Goal: Information Seeking & Learning: Learn about a topic

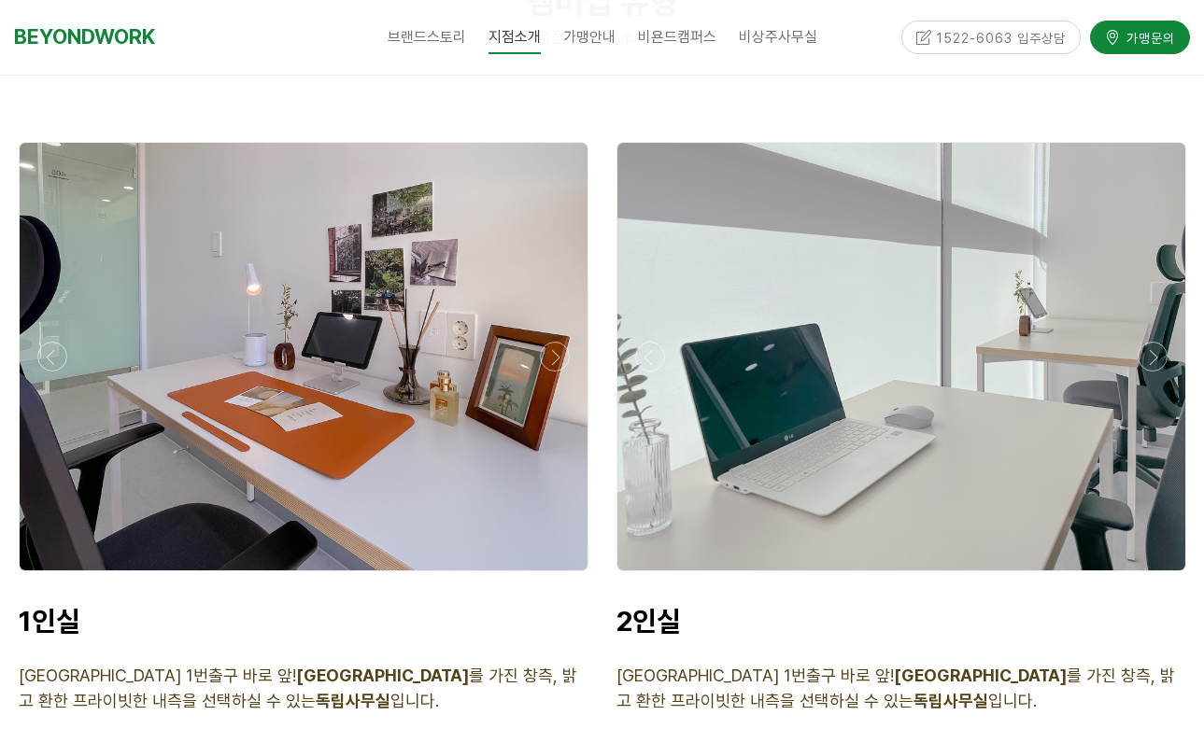
scroll to position [4291, 0]
click at [430, 433] on div at bounding box center [304, 356] width 568 height 428
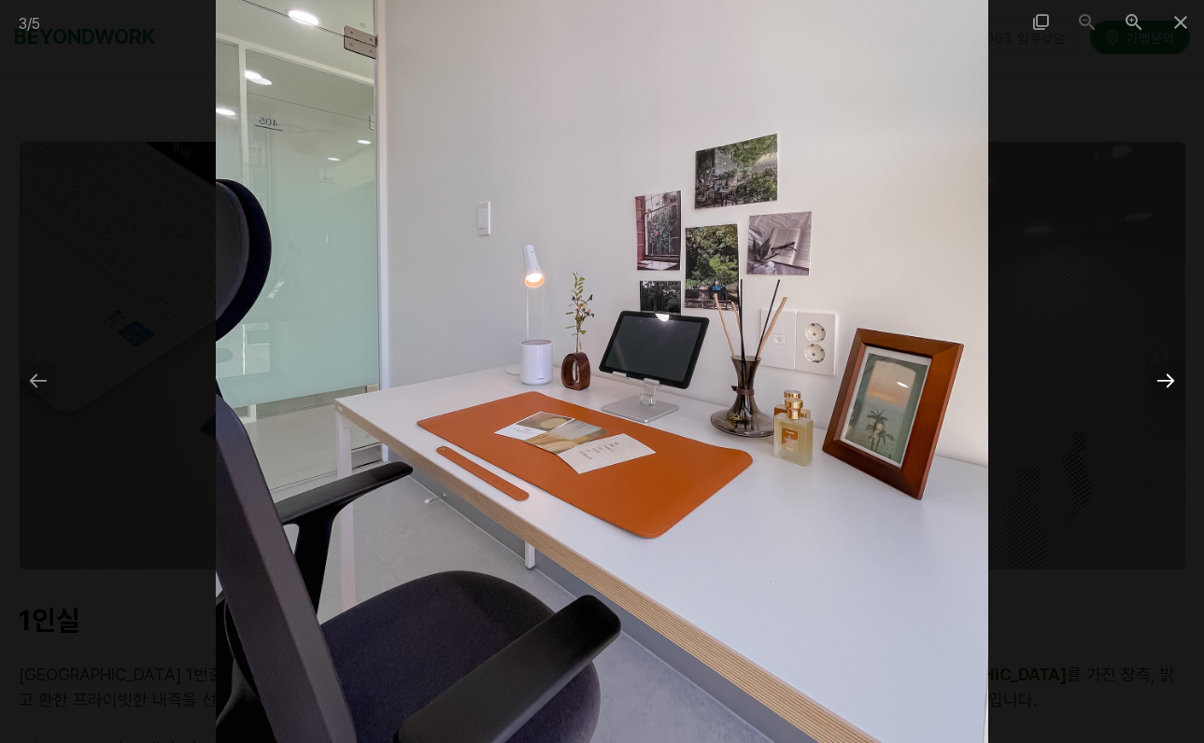
click at [1164, 379] on div at bounding box center [1165, 380] width 39 height 36
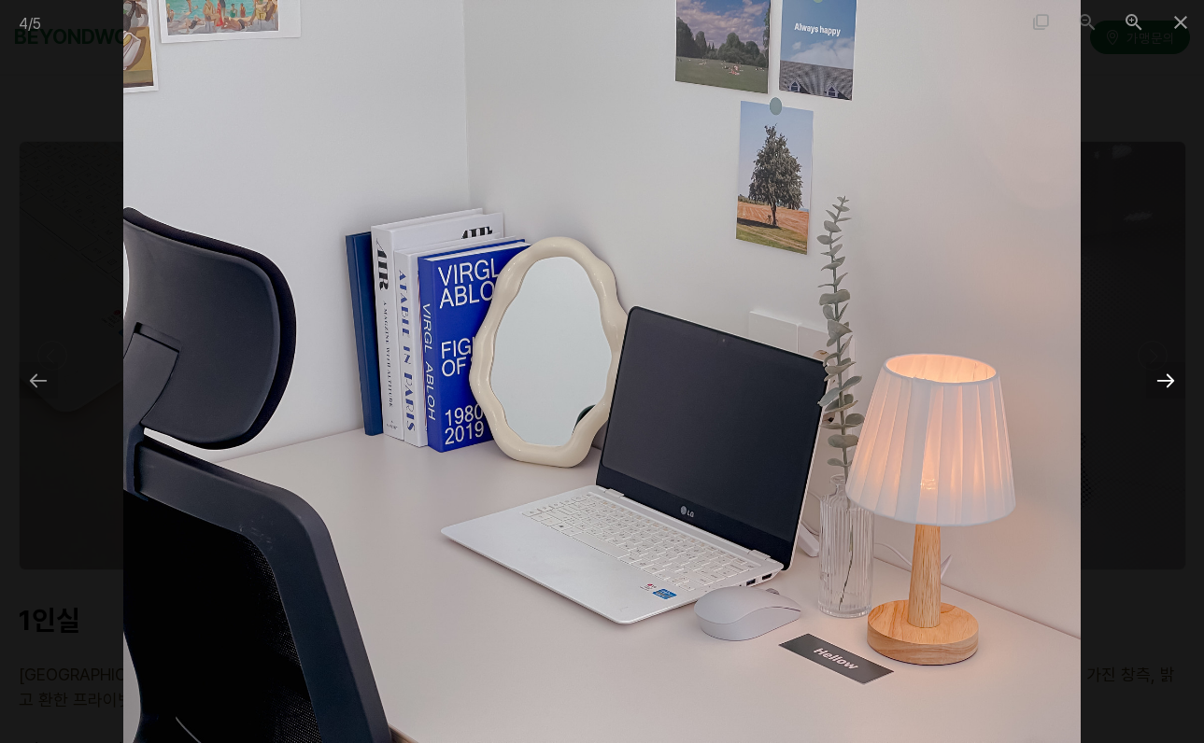
click at [1164, 379] on div at bounding box center [1165, 380] width 39 height 36
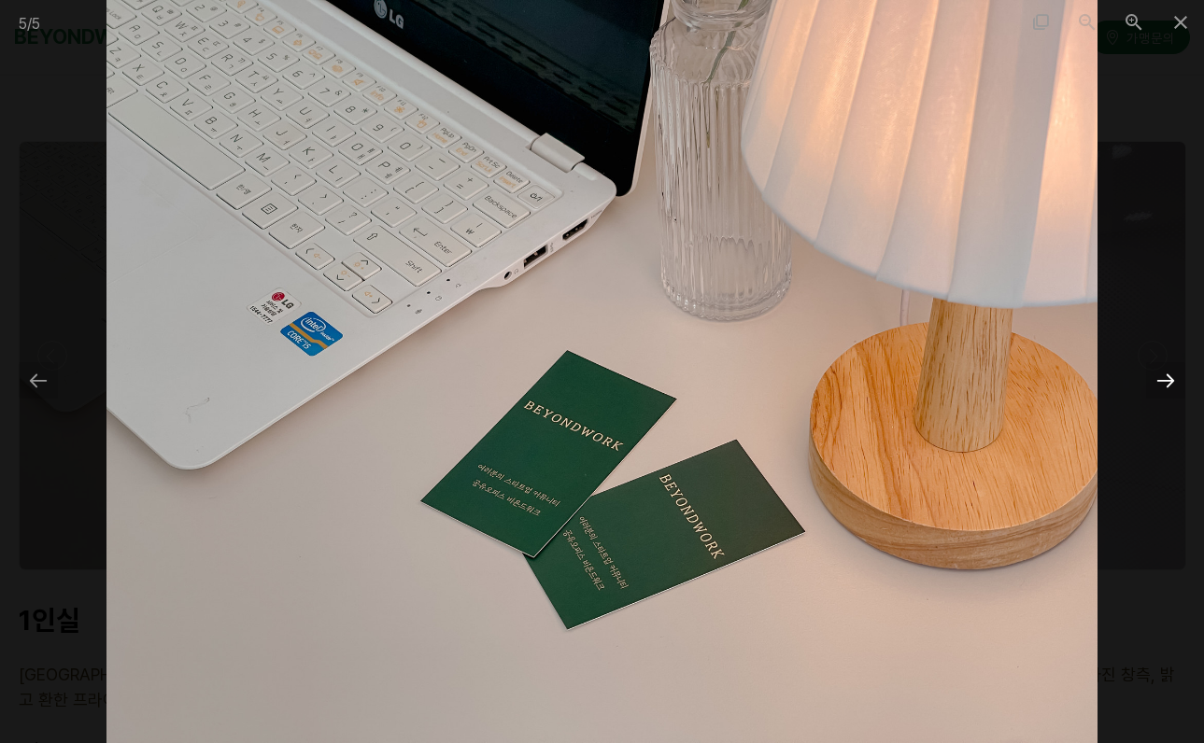
click at [1164, 379] on div at bounding box center [1165, 380] width 39 height 36
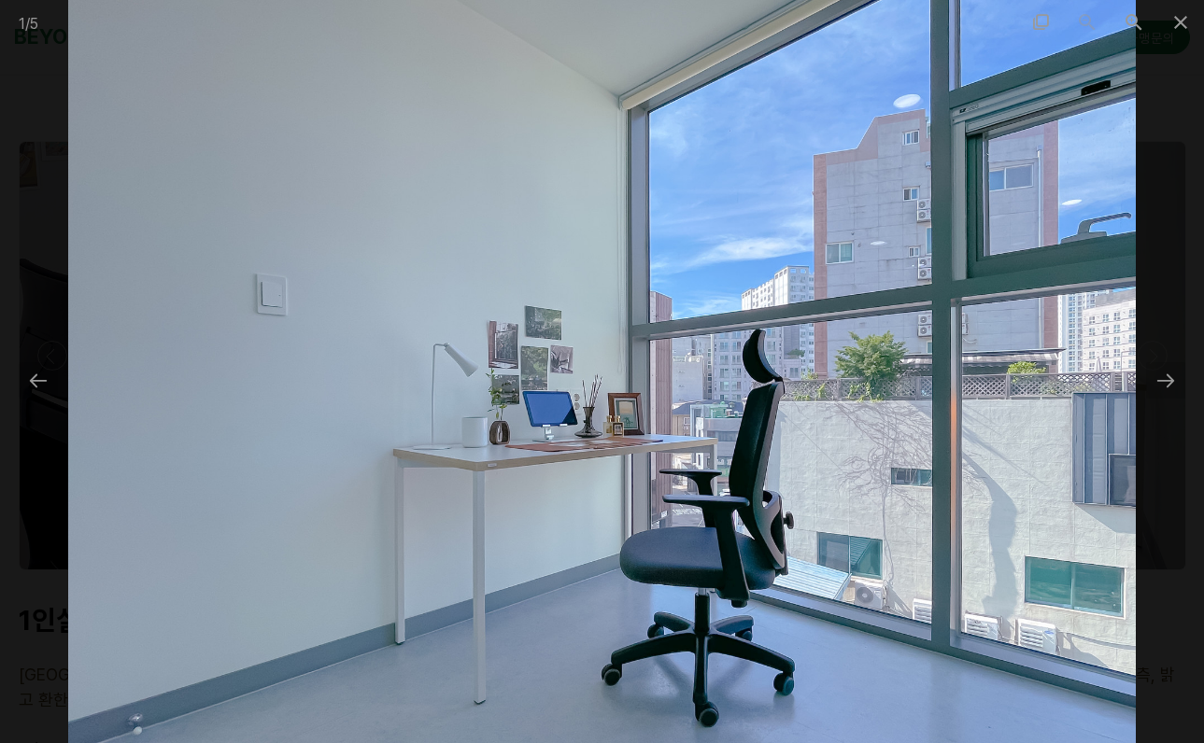
click at [1161, 399] on div at bounding box center [602, 371] width 1204 height 743
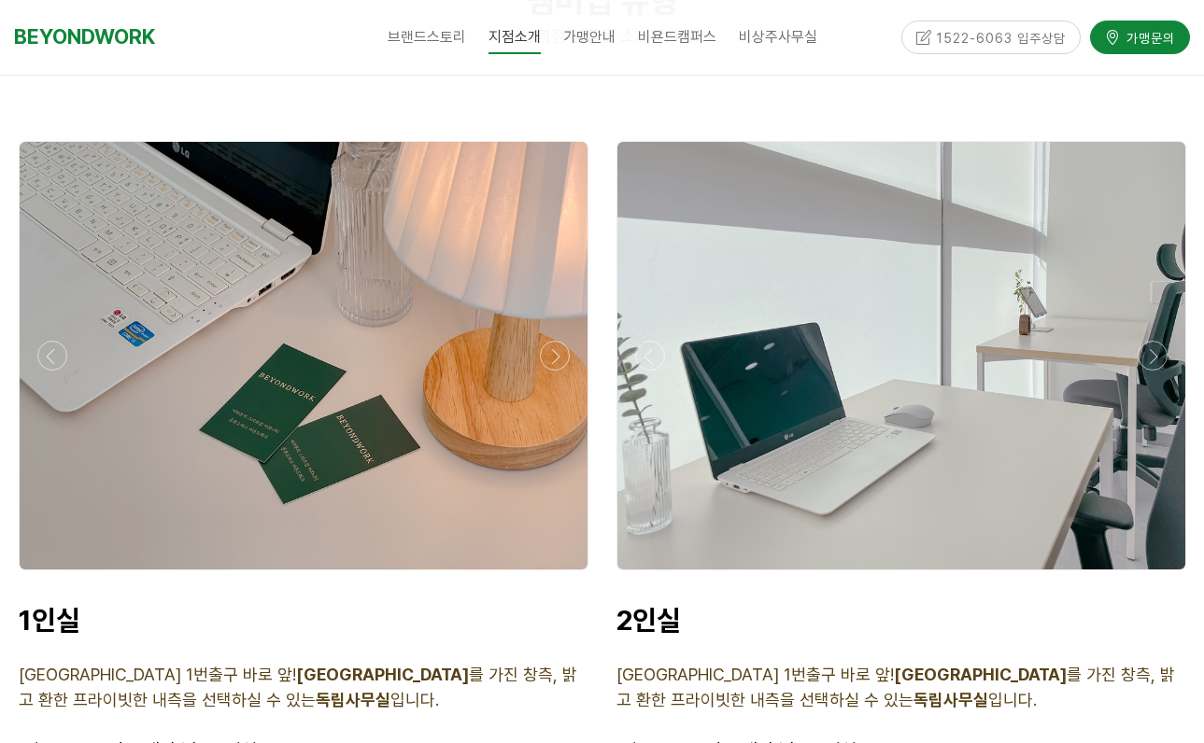
click at [374, 355] on div at bounding box center [304, 356] width 568 height 428
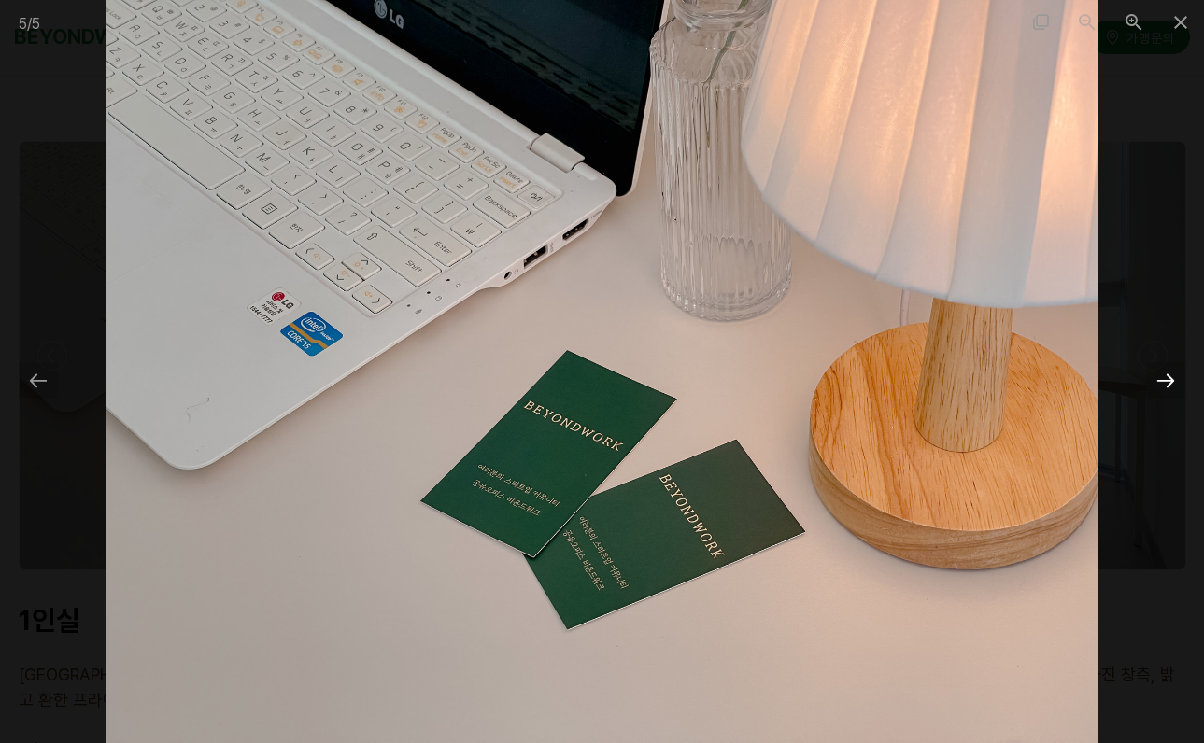
click at [1172, 382] on div at bounding box center [1165, 380] width 39 height 36
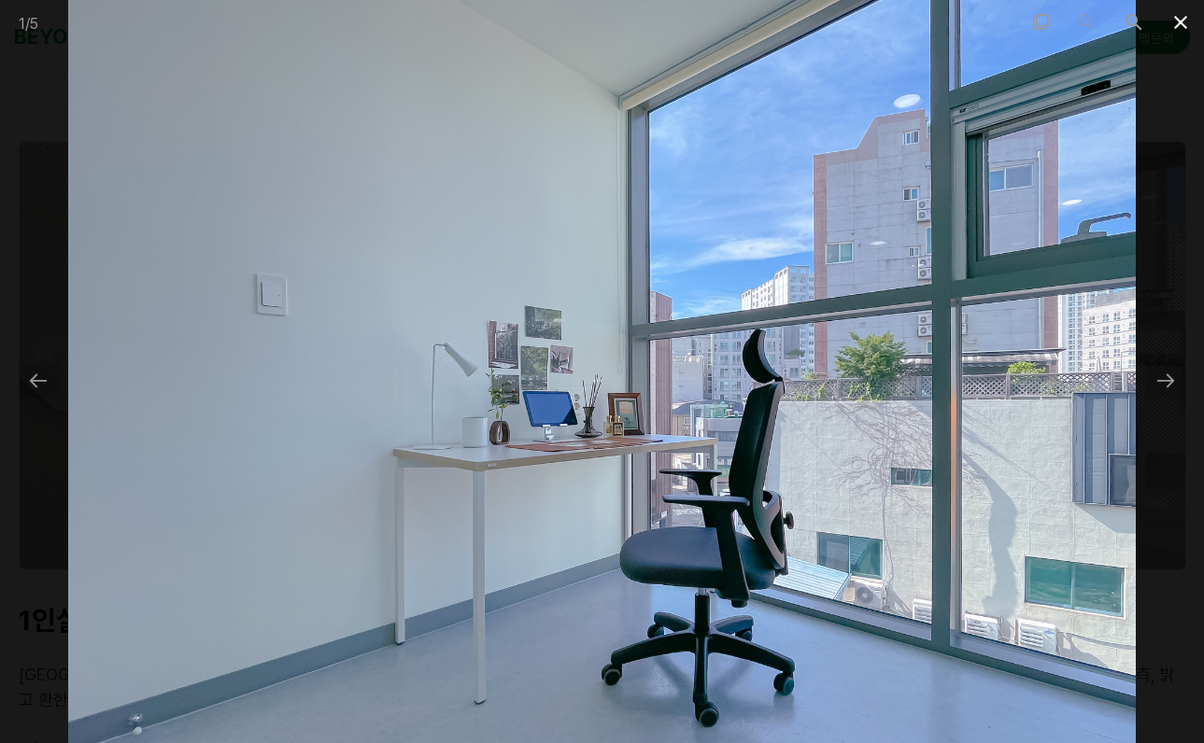
drag, startPoint x: 1182, startPoint y: 23, endPoint x: 1172, endPoint y: 41, distance: 20.5
click at [1182, 23] on span at bounding box center [1180, 22] width 47 height 44
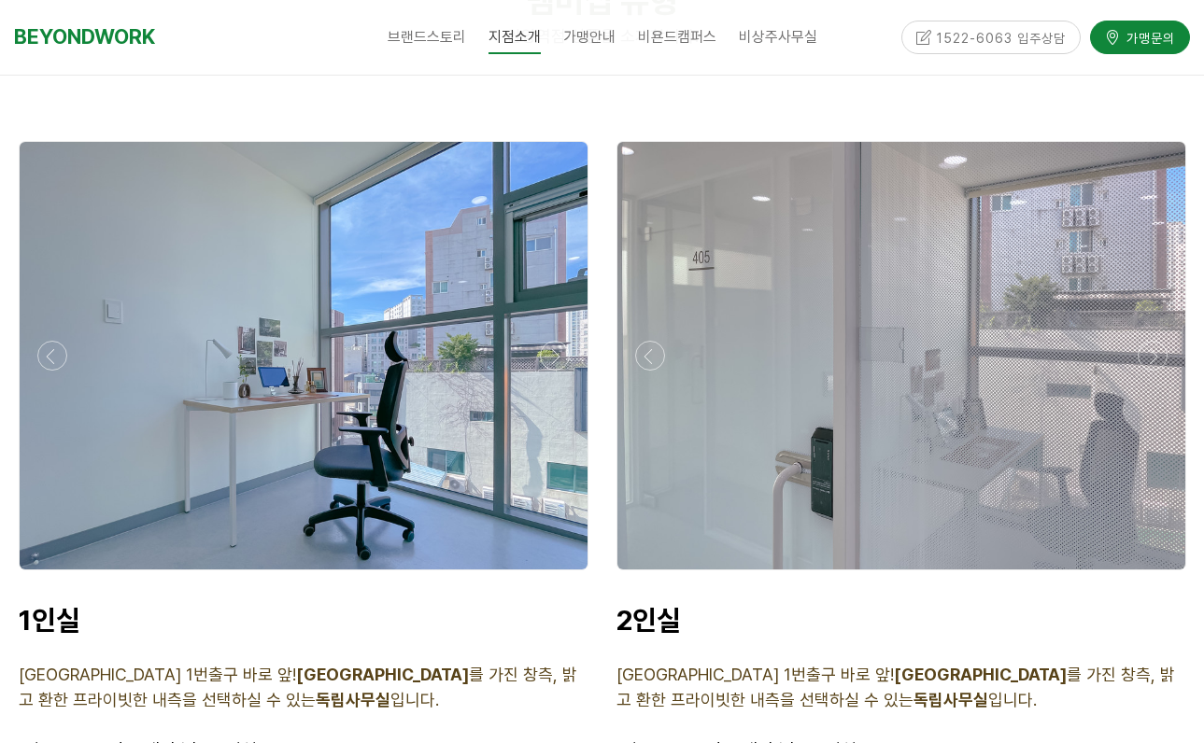
click at [976, 393] on div at bounding box center [901, 356] width 568 height 428
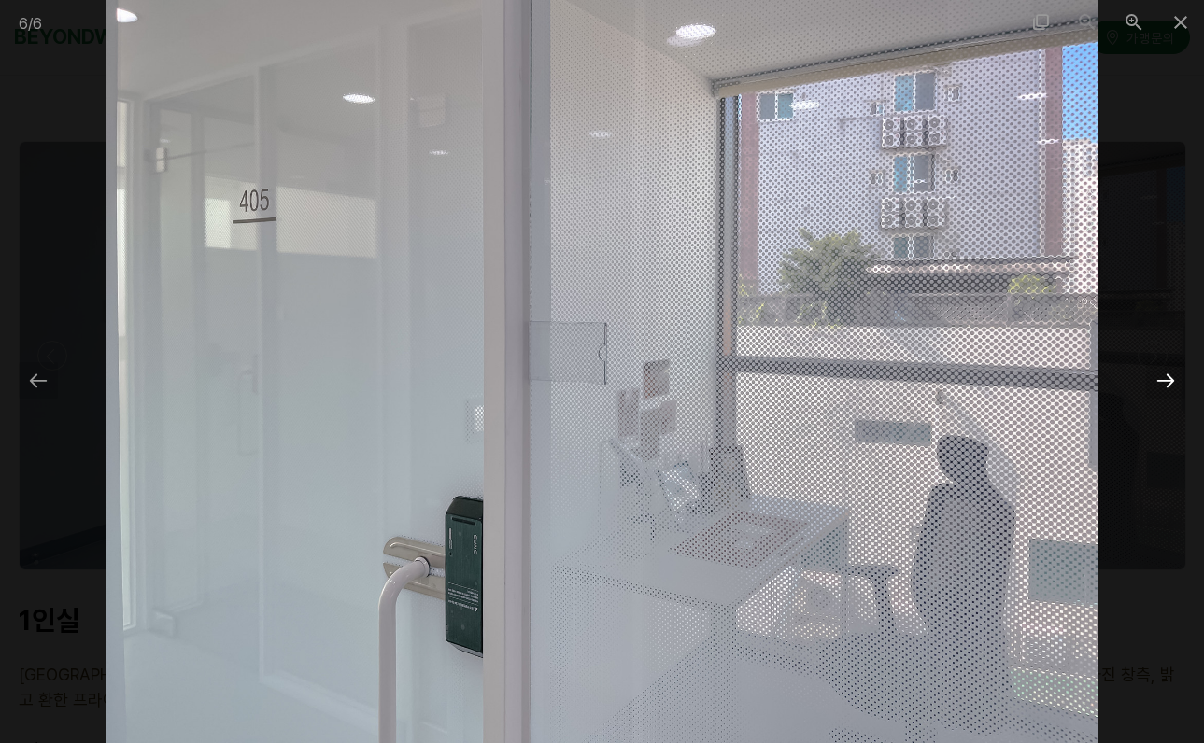
click at [1167, 390] on div at bounding box center [1165, 380] width 39 height 36
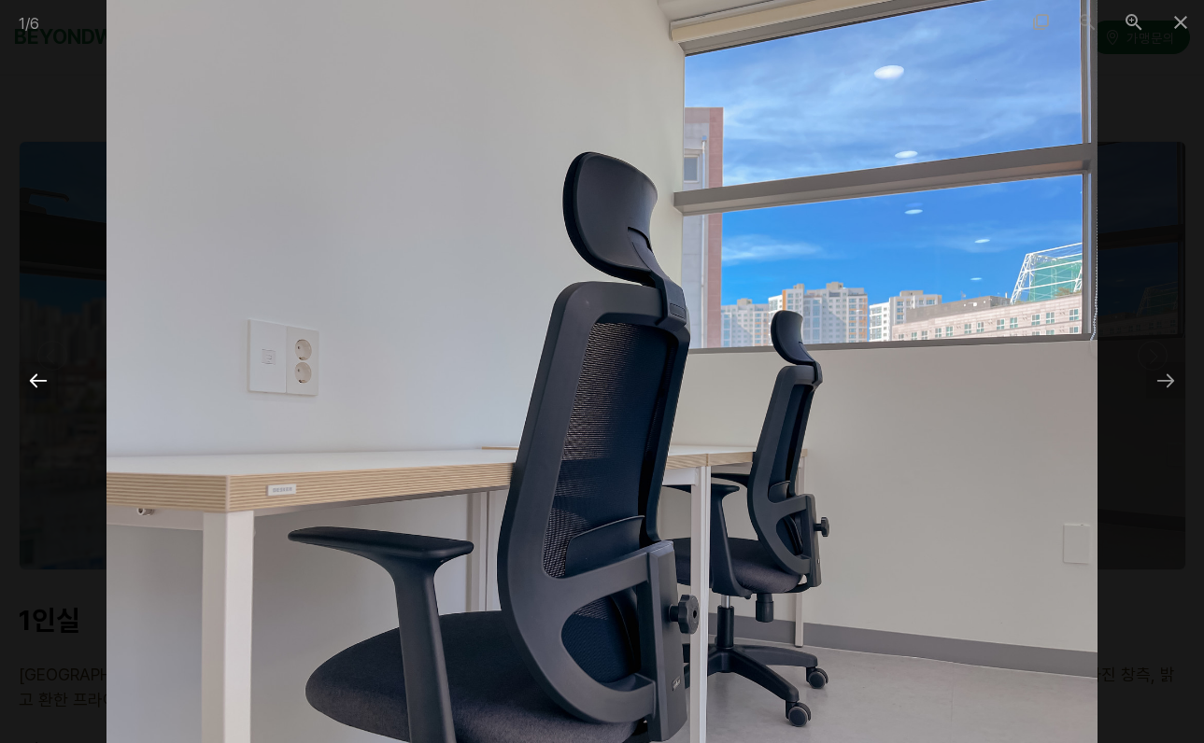
click at [42, 383] on div at bounding box center [38, 380] width 39 height 36
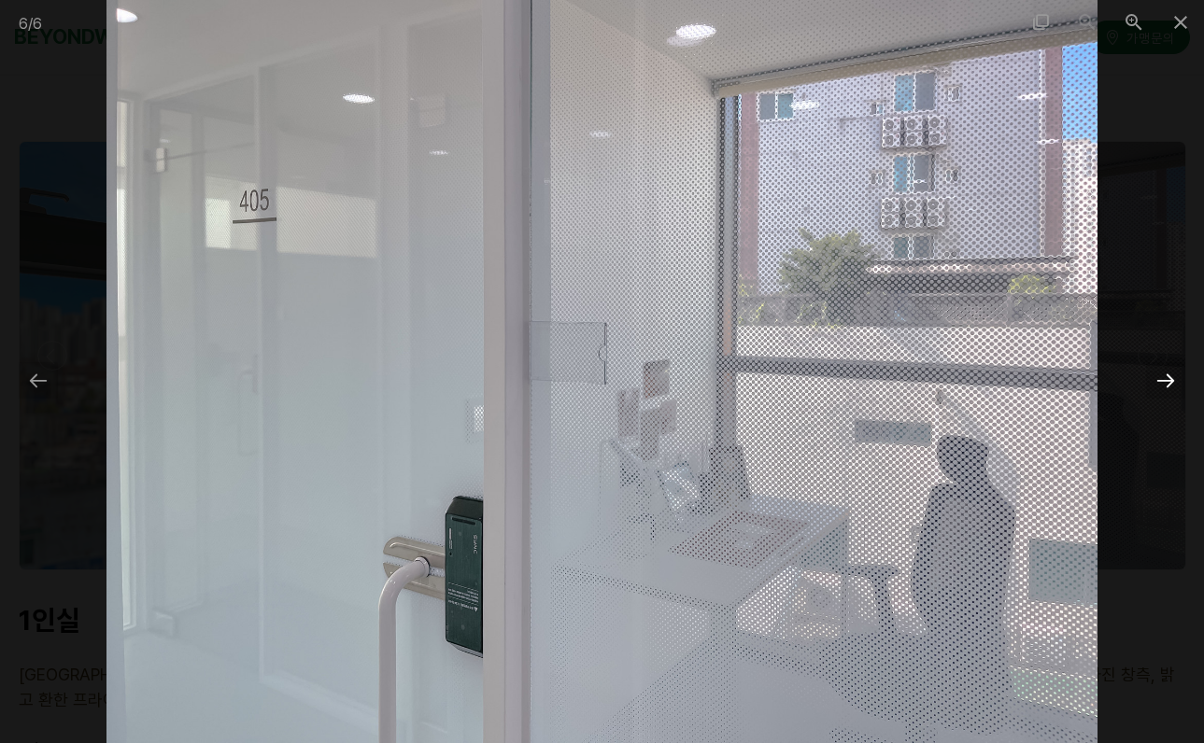
click at [1174, 383] on div at bounding box center [1165, 380] width 39 height 36
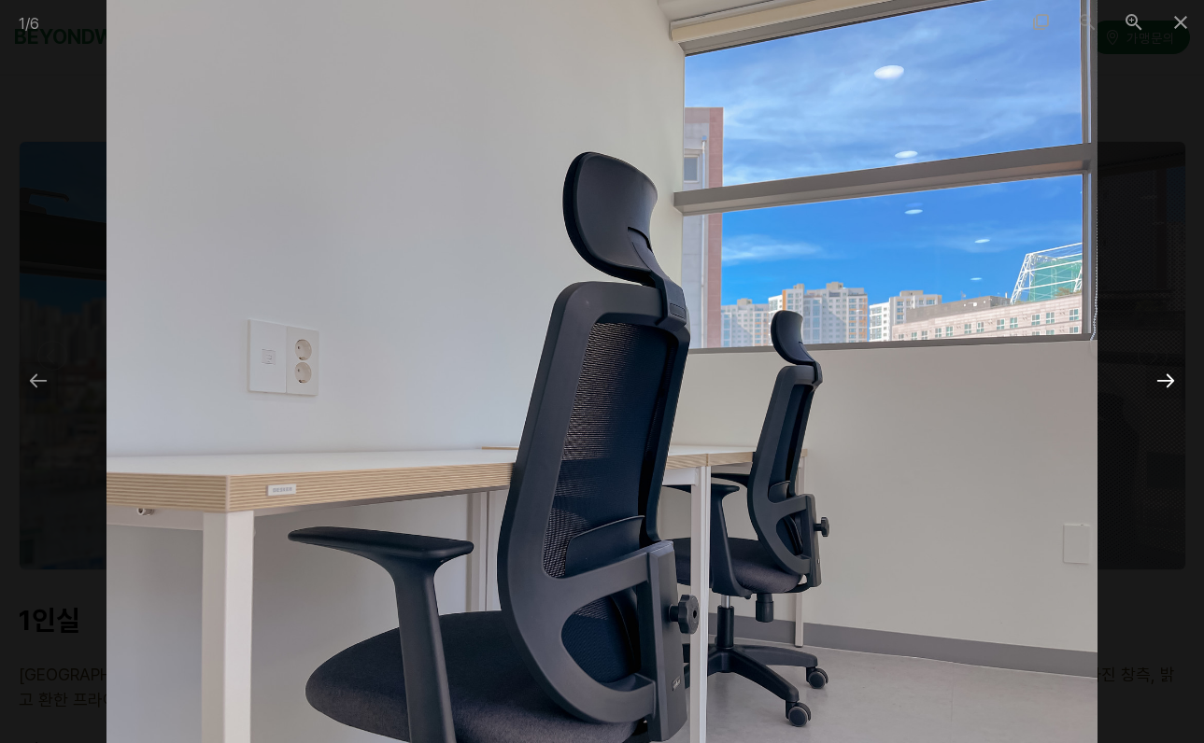
click at [1174, 383] on div at bounding box center [1165, 380] width 39 height 36
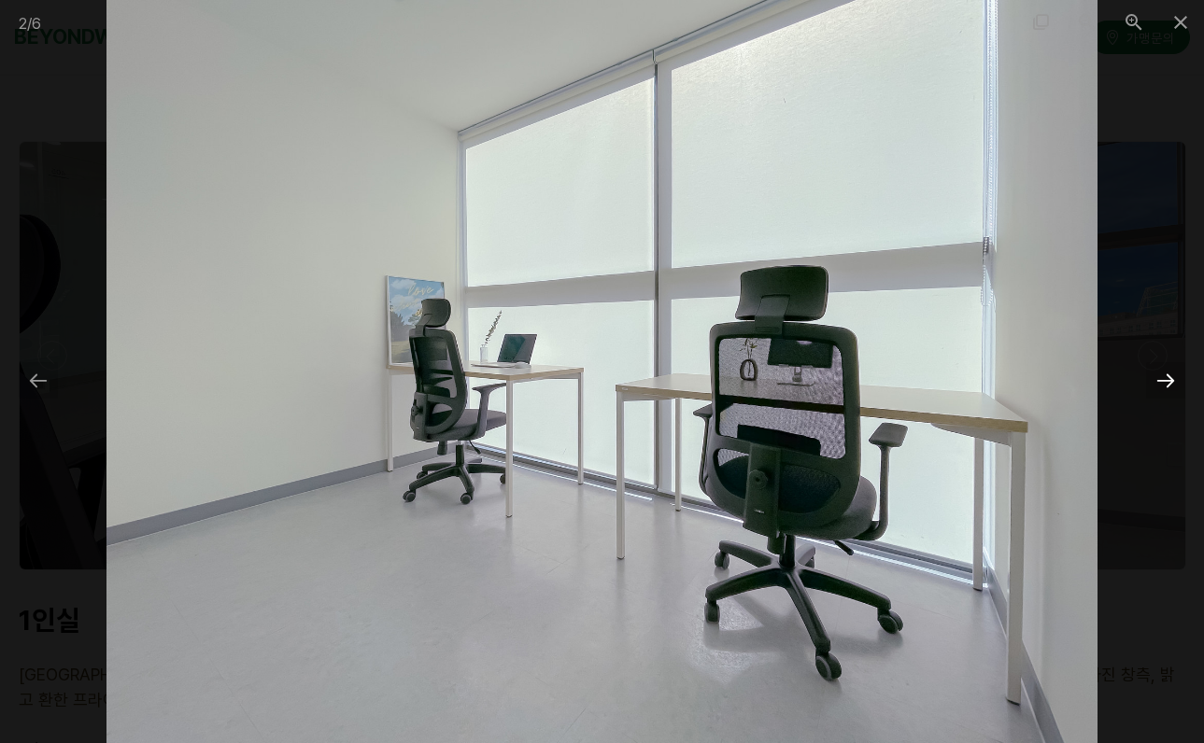
click at [1172, 386] on div at bounding box center [1165, 380] width 39 height 36
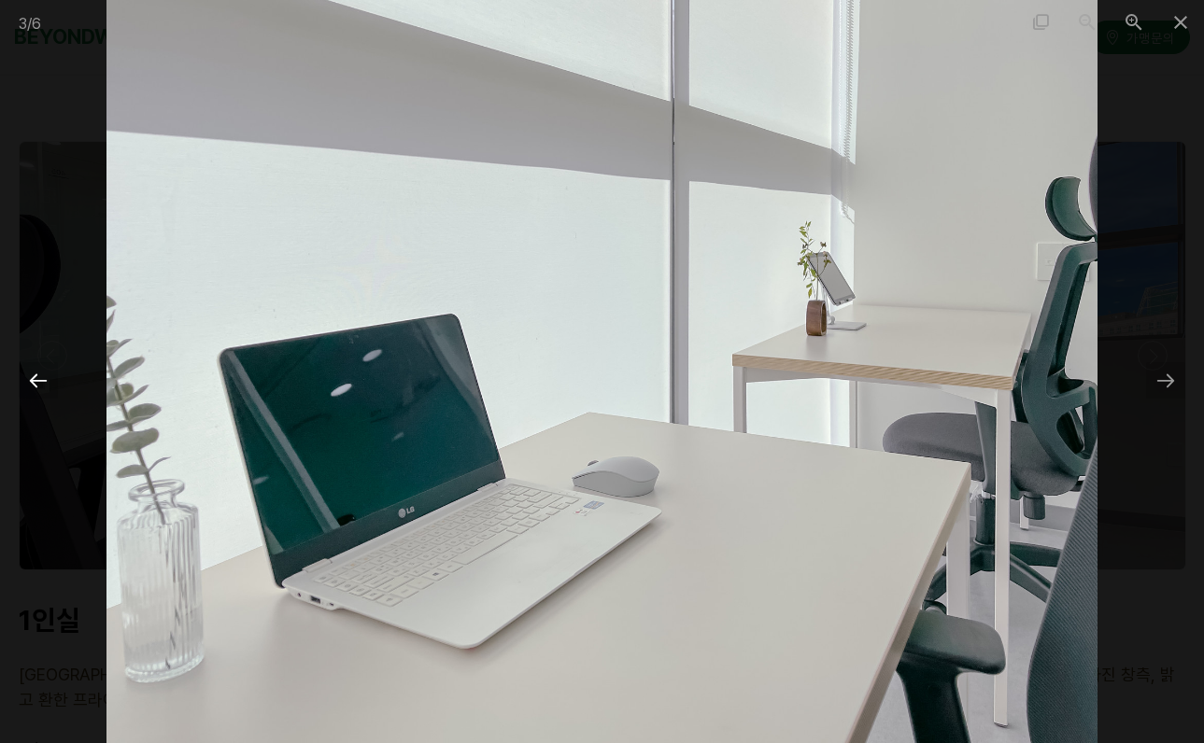
click at [41, 391] on div at bounding box center [38, 380] width 39 height 36
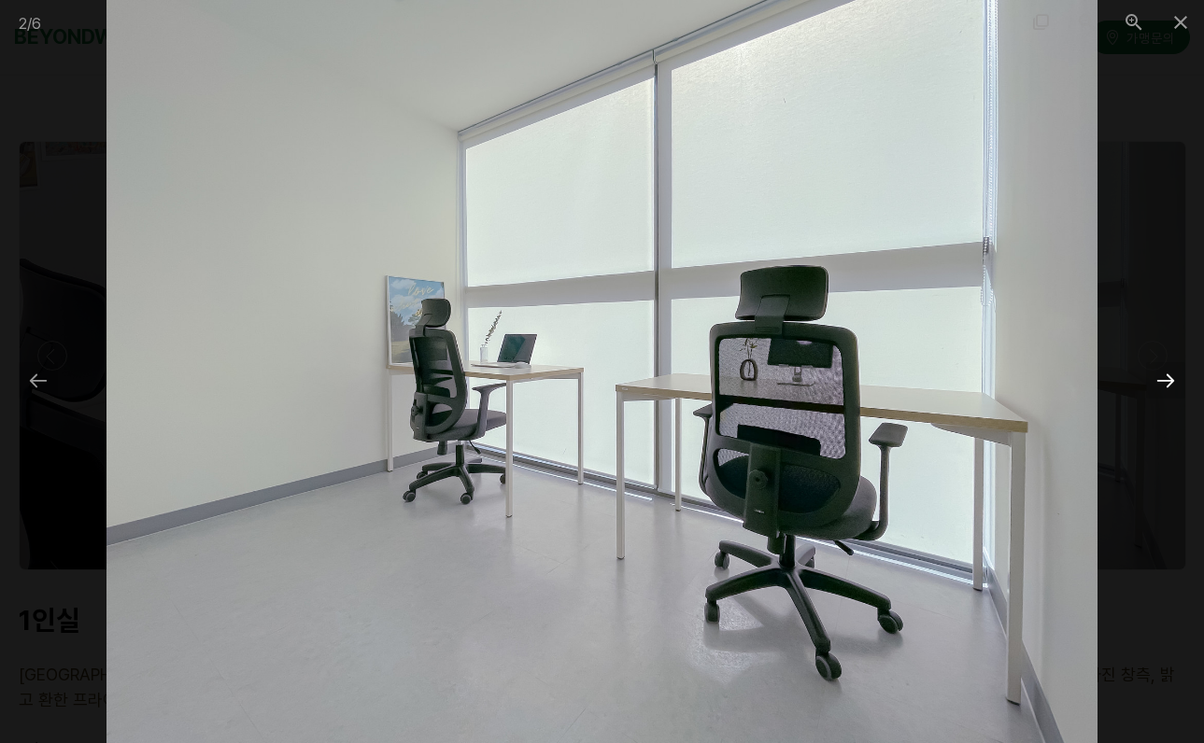
click at [1174, 385] on div at bounding box center [1165, 380] width 39 height 36
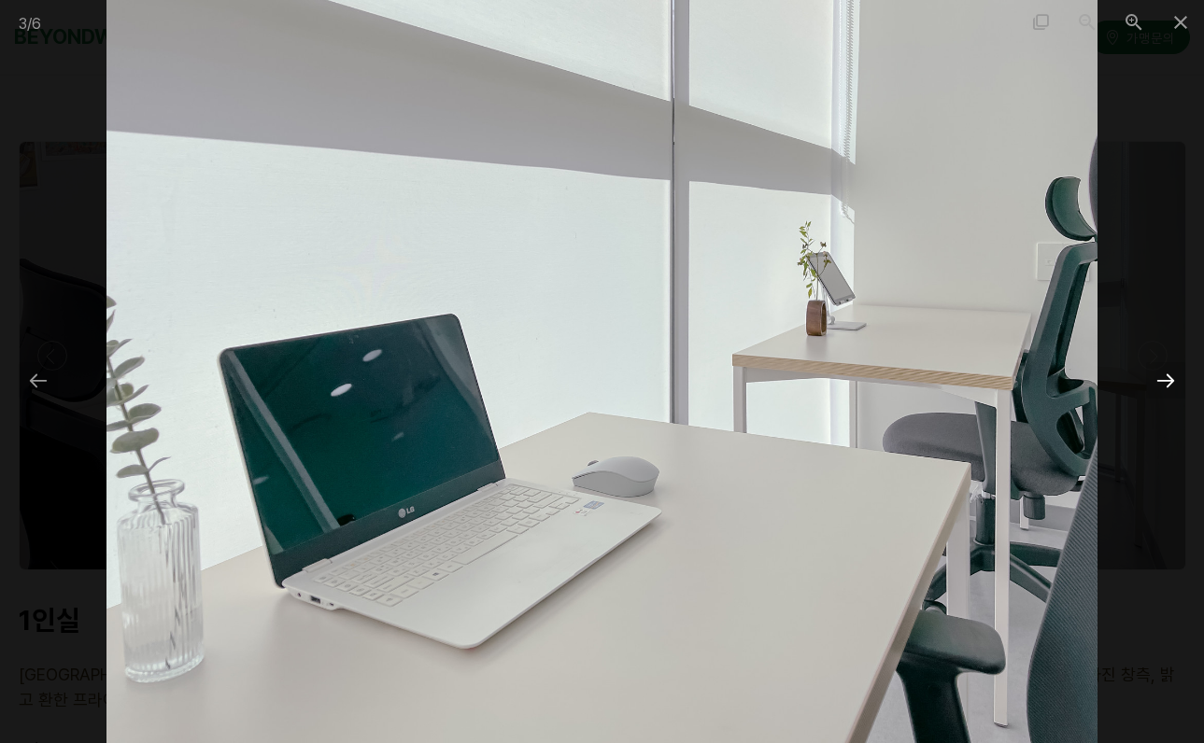
click at [1174, 385] on div at bounding box center [1165, 380] width 39 height 36
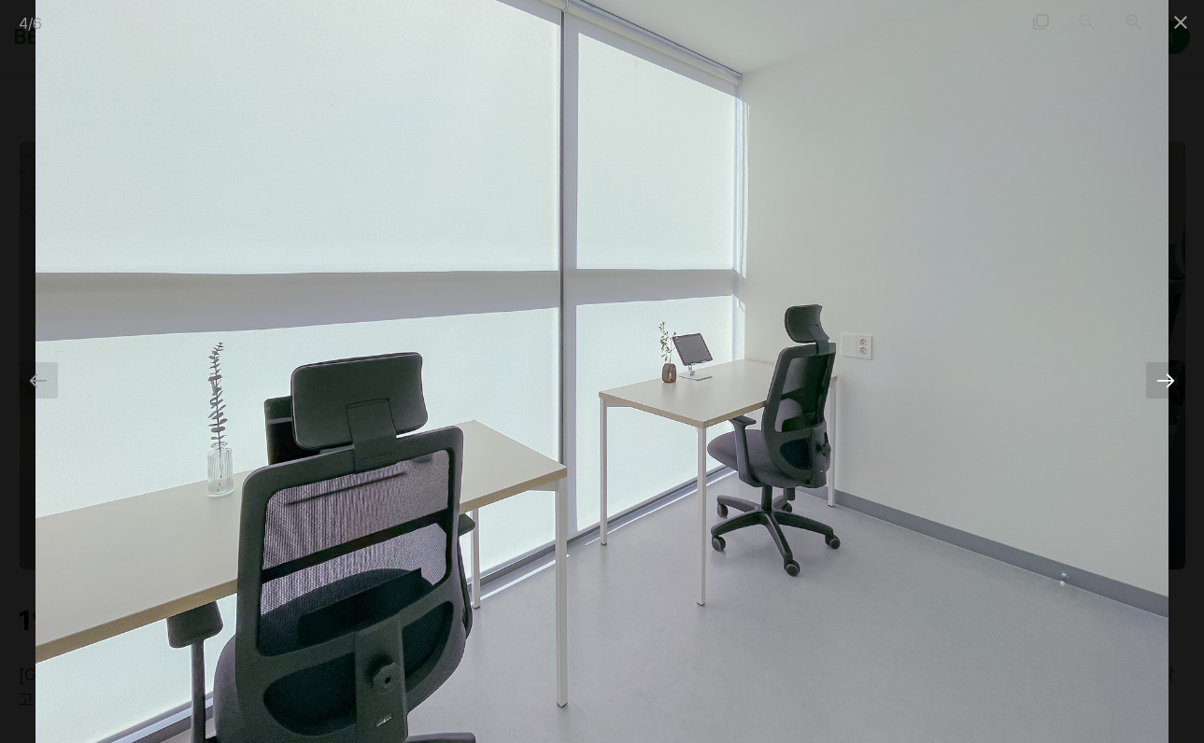
click at [1174, 387] on div at bounding box center [1165, 380] width 39 height 36
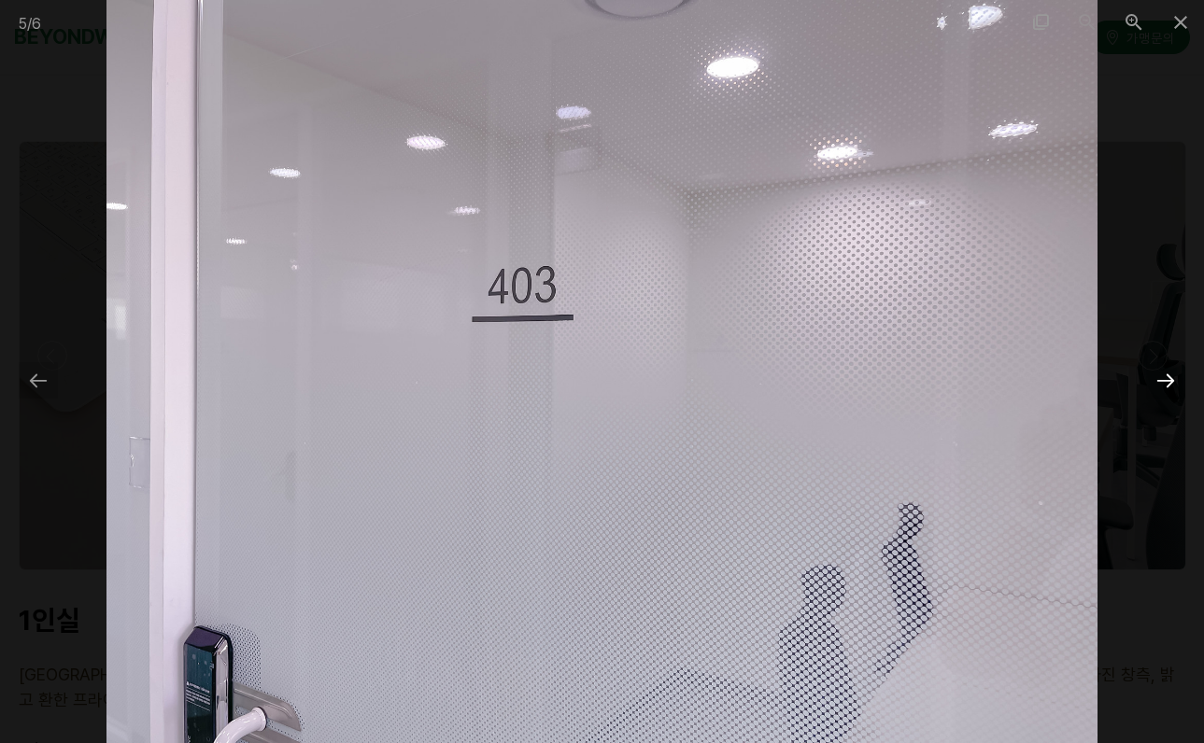
click at [1174, 387] on div at bounding box center [1165, 380] width 39 height 36
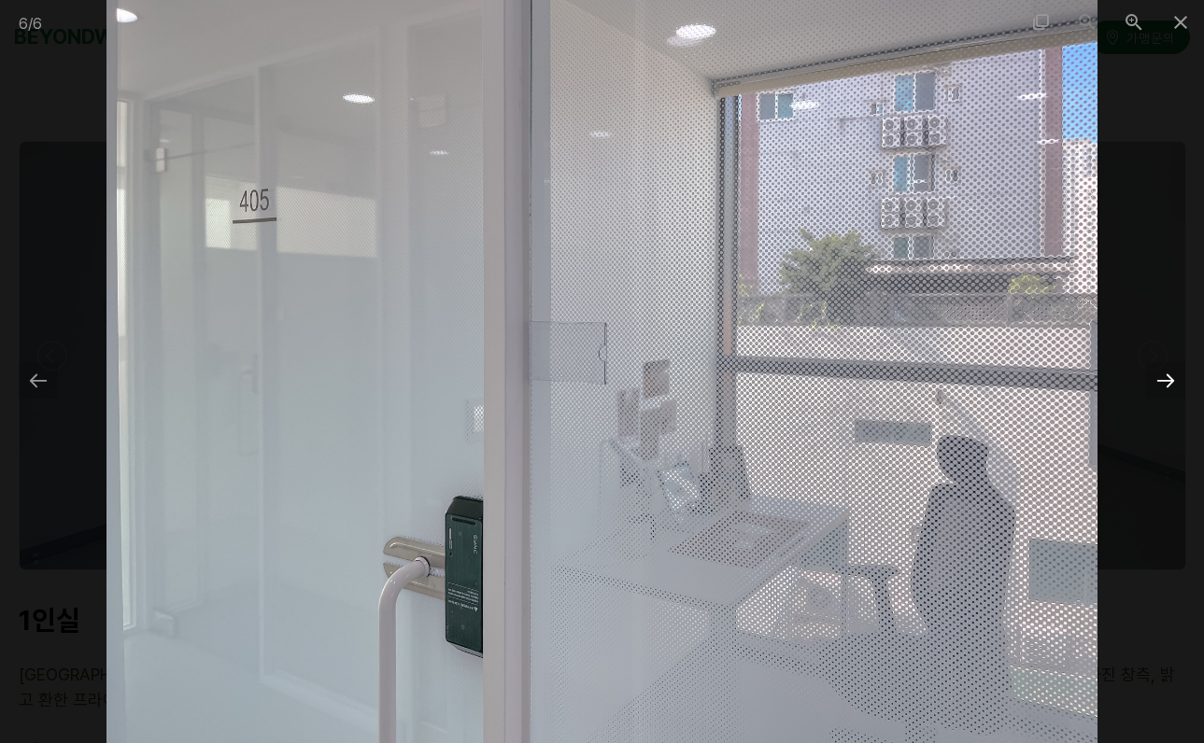
click at [1173, 387] on div at bounding box center [1165, 380] width 39 height 36
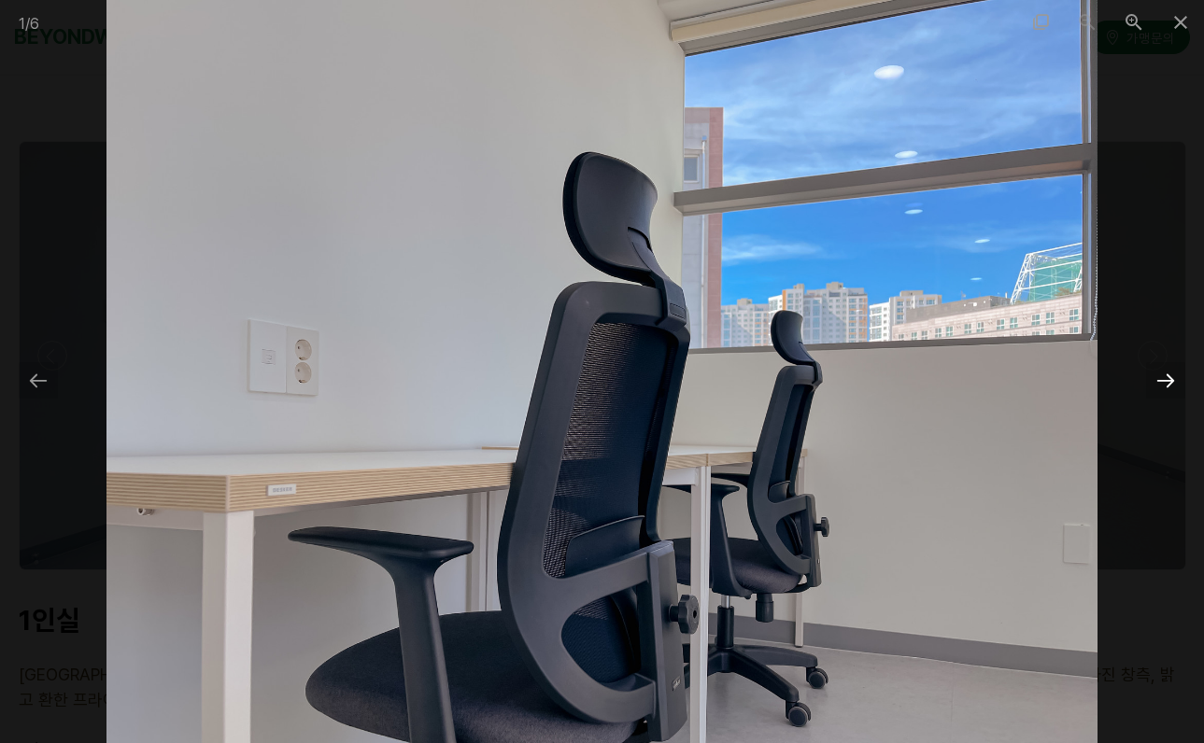
click at [1173, 387] on div at bounding box center [1165, 380] width 39 height 36
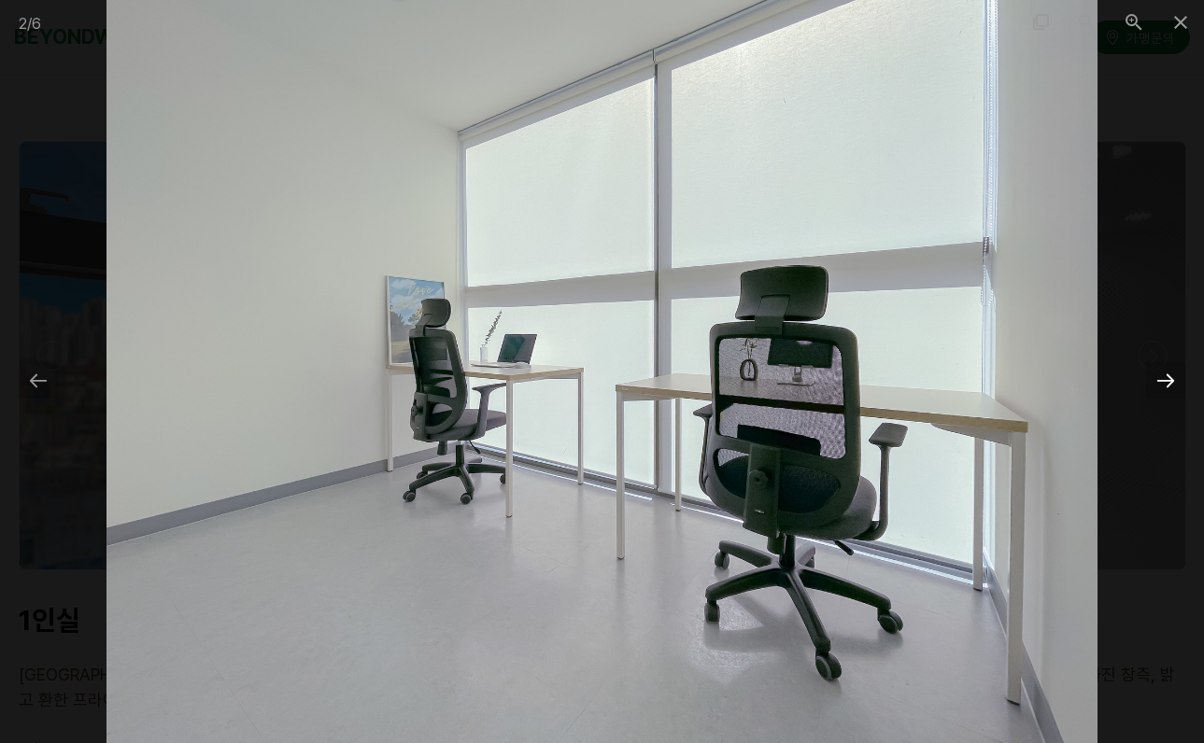
click at [1173, 388] on div at bounding box center [1165, 380] width 39 height 36
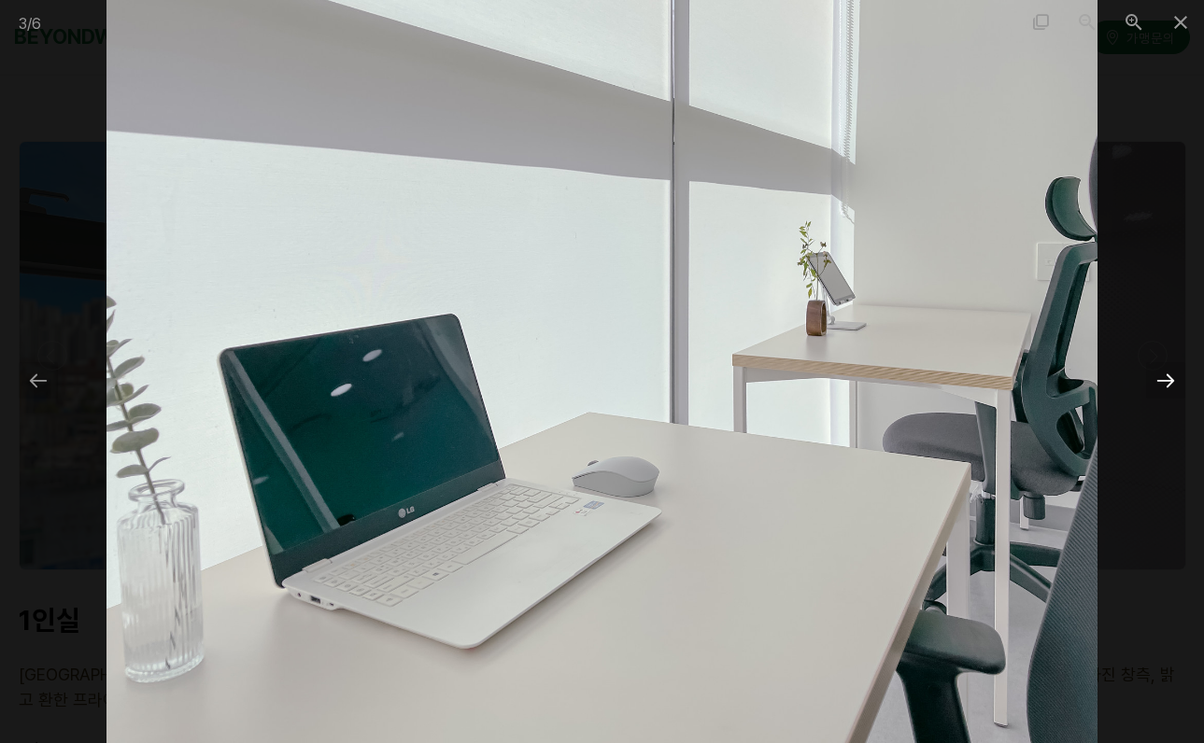
click at [1172, 389] on div at bounding box center [1165, 380] width 39 height 36
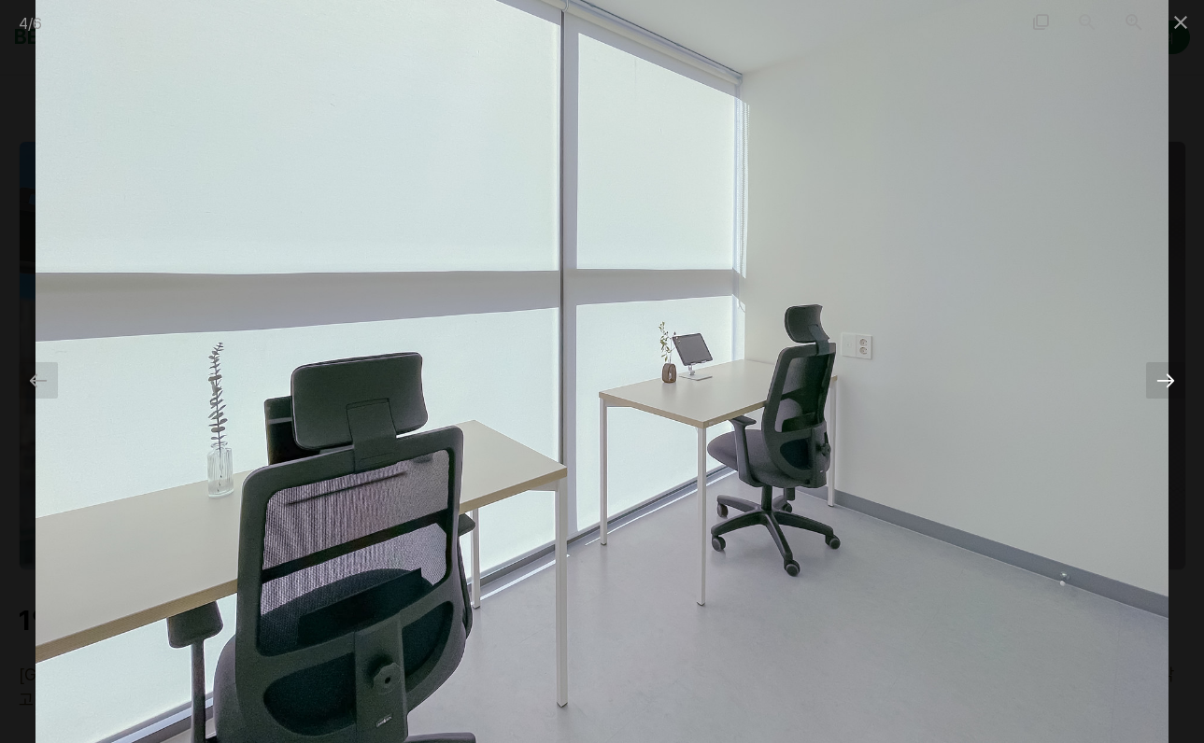
click at [1172, 389] on div at bounding box center [1165, 380] width 39 height 36
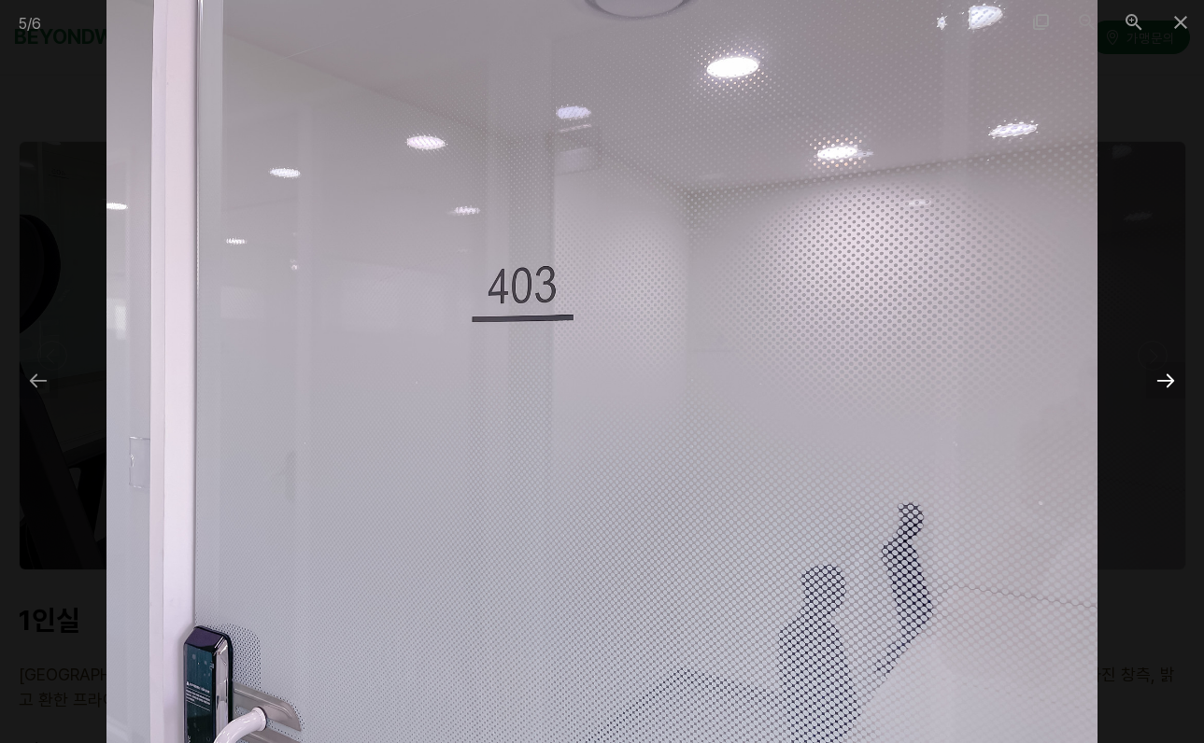
click at [1172, 389] on div at bounding box center [1165, 380] width 39 height 36
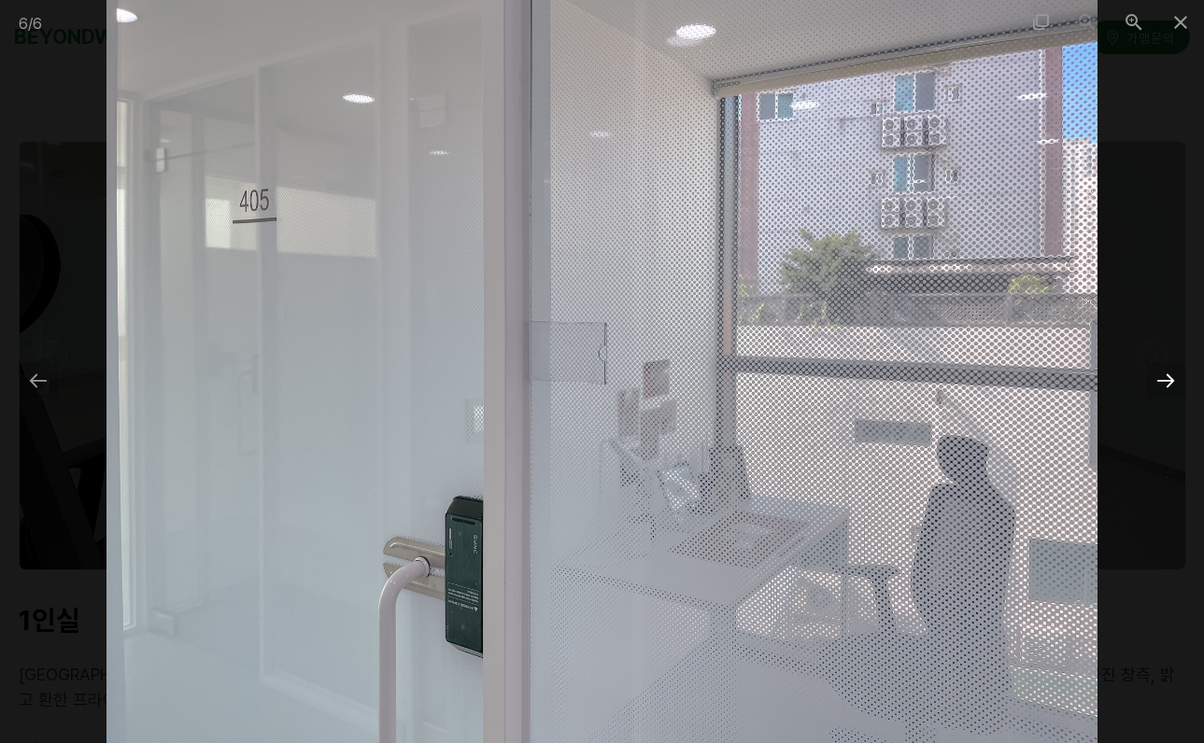
click at [1154, 389] on div at bounding box center [1165, 380] width 39 height 36
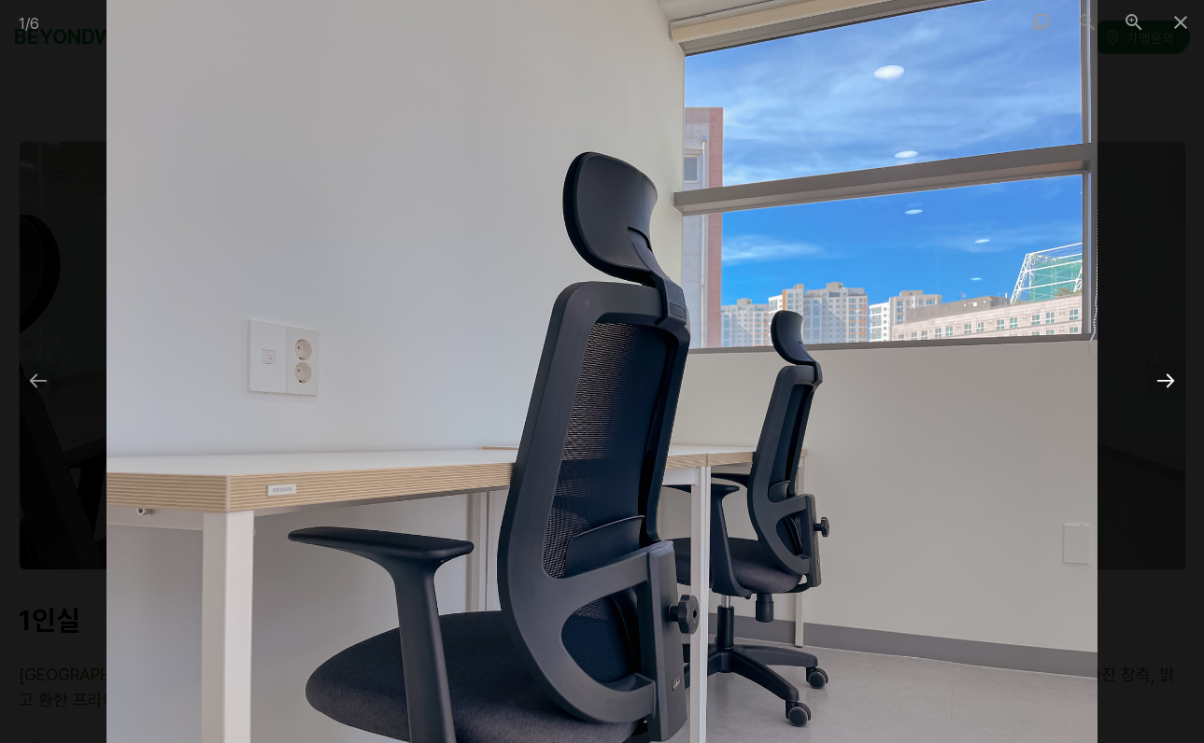
click at [1153, 389] on div at bounding box center [1165, 380] width 39 height 36
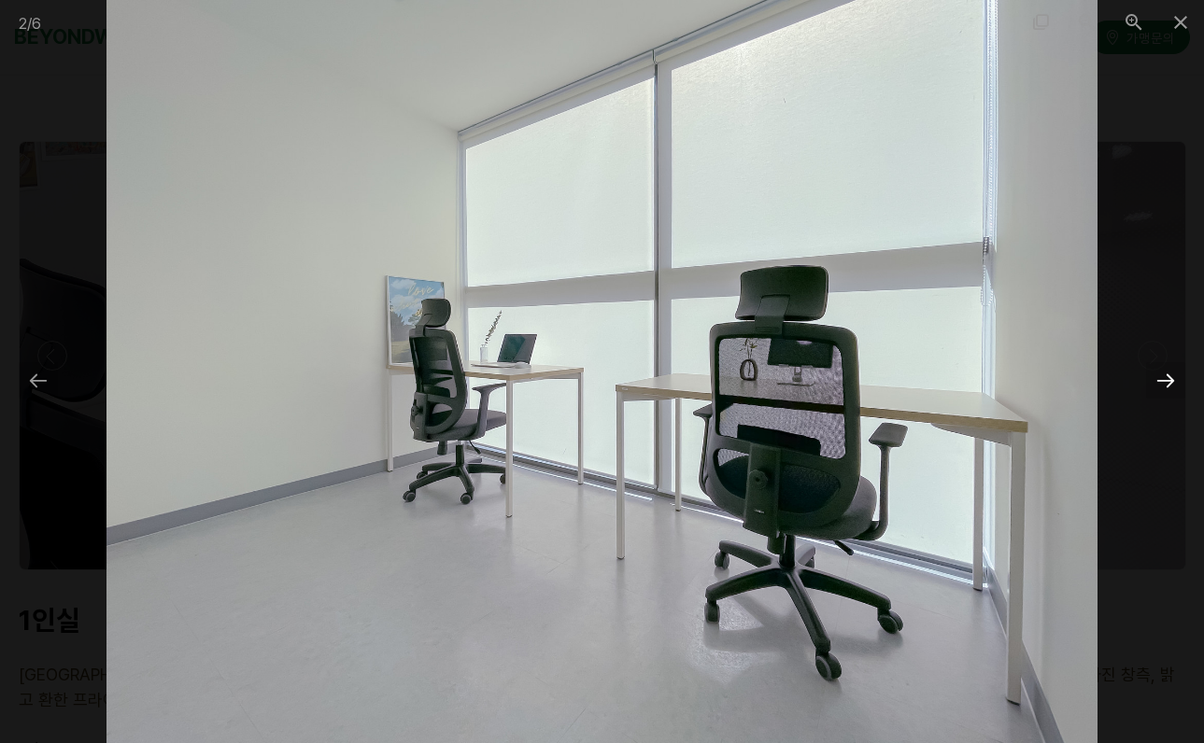
click at [1149, 383] on div at bounding box center [1165, 380] width 39 height 36
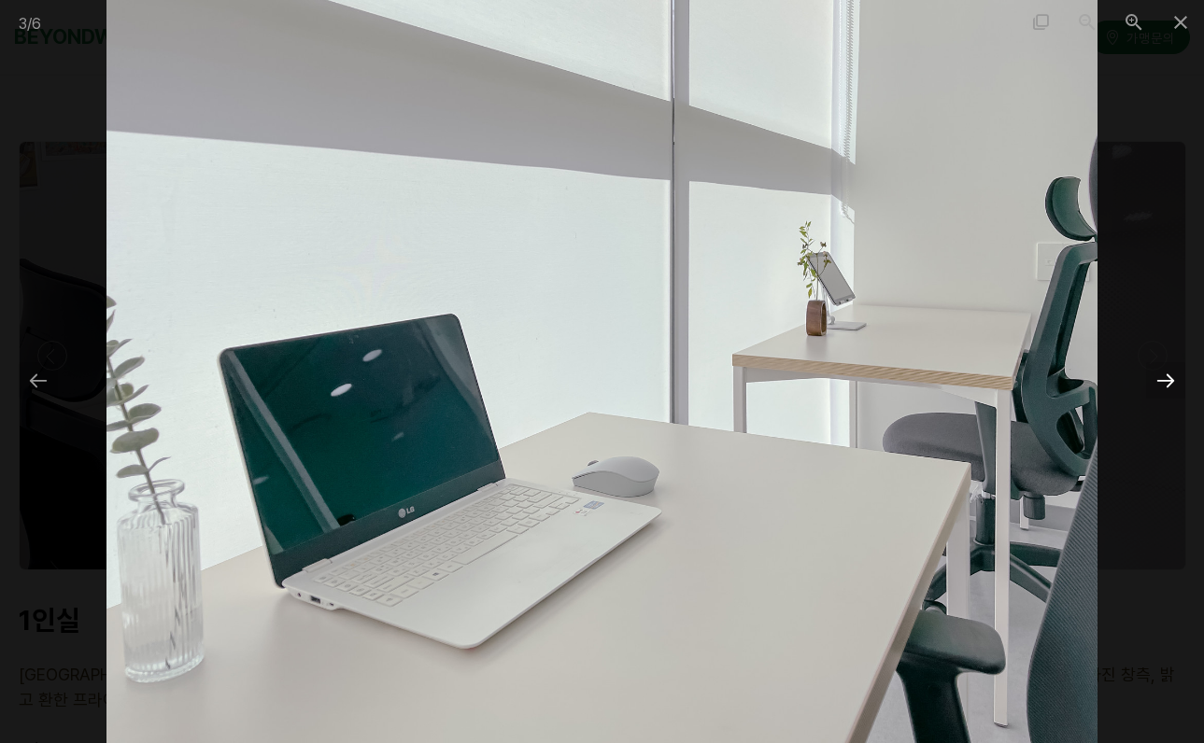
click at [1149, 383] on div at bounding box center [1165, 380] width 39 height 36
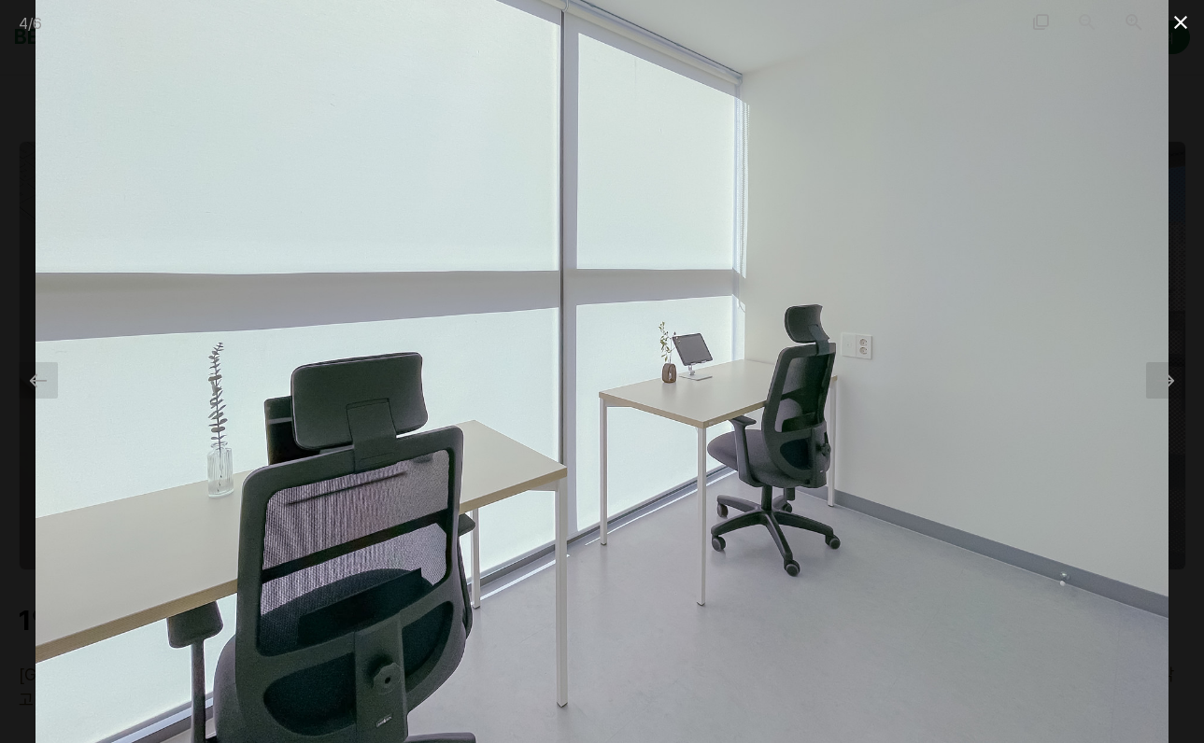
click at [1179, 21] on span at bounding box center [1180, 22] width 47 height 44
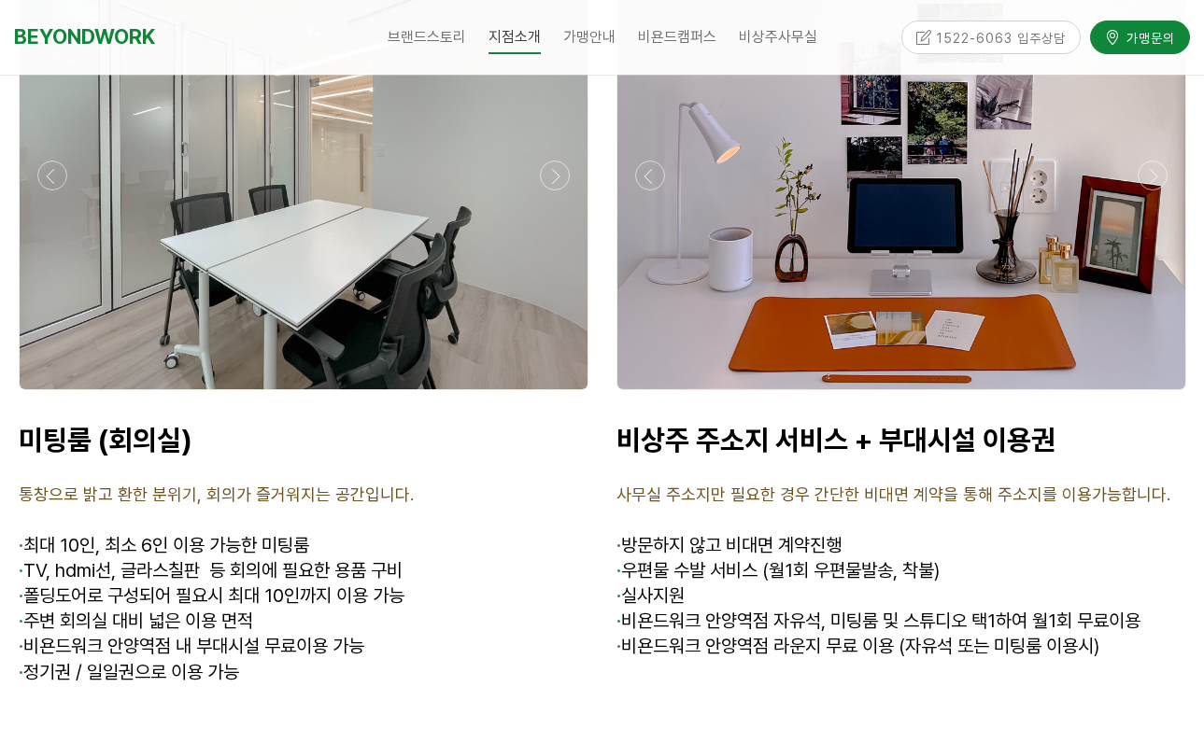
scroll to position [6627, 0]
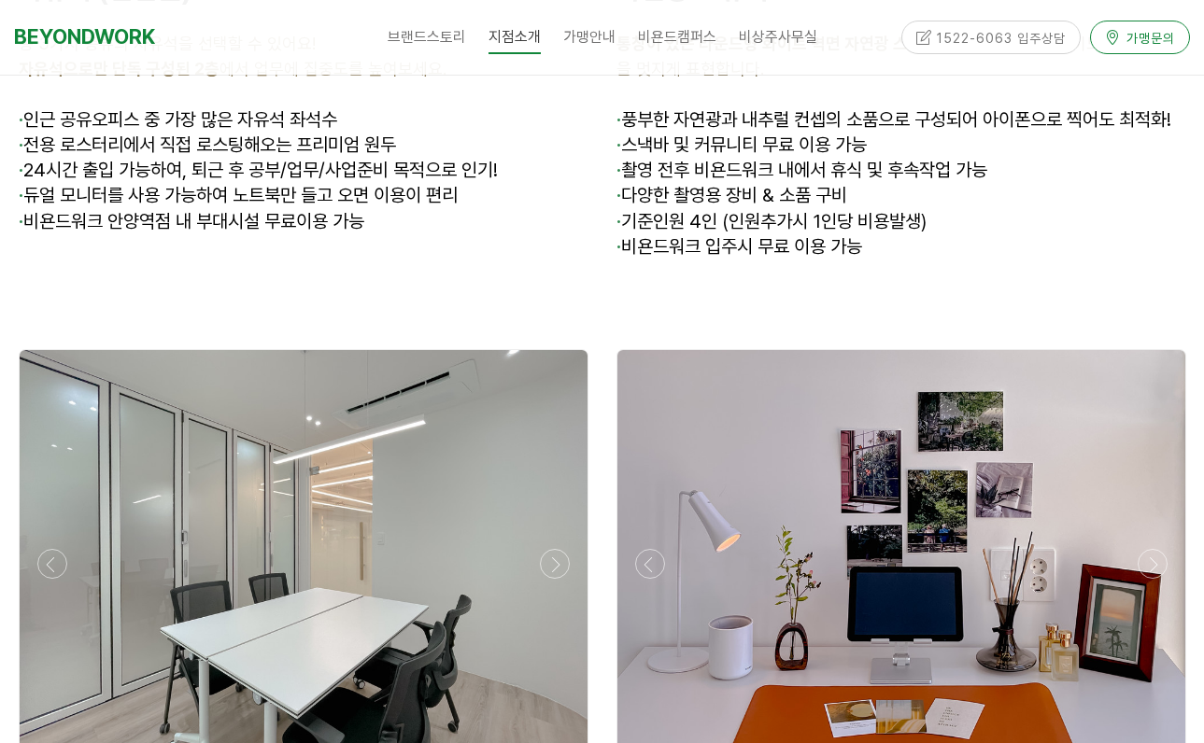
click at [1165, 38] on span "가맹문의" at bounding box center [1148, 37] width 54 height 19
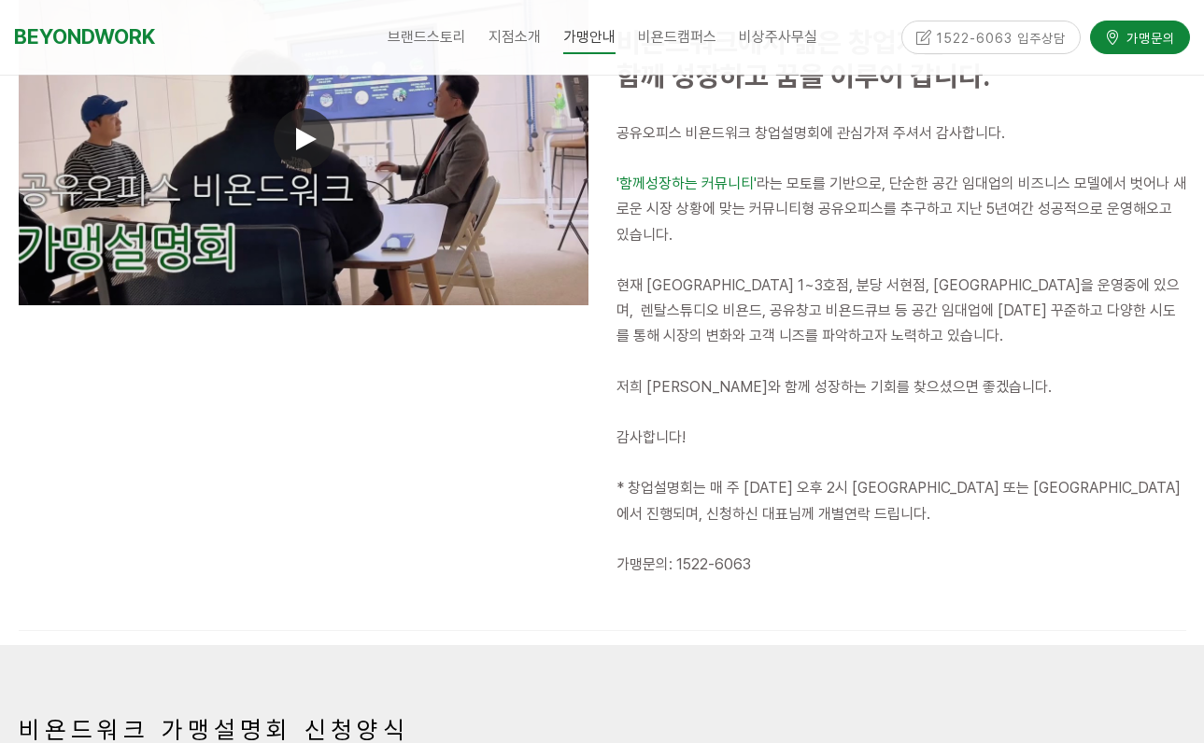
scroll to position [830, 0]
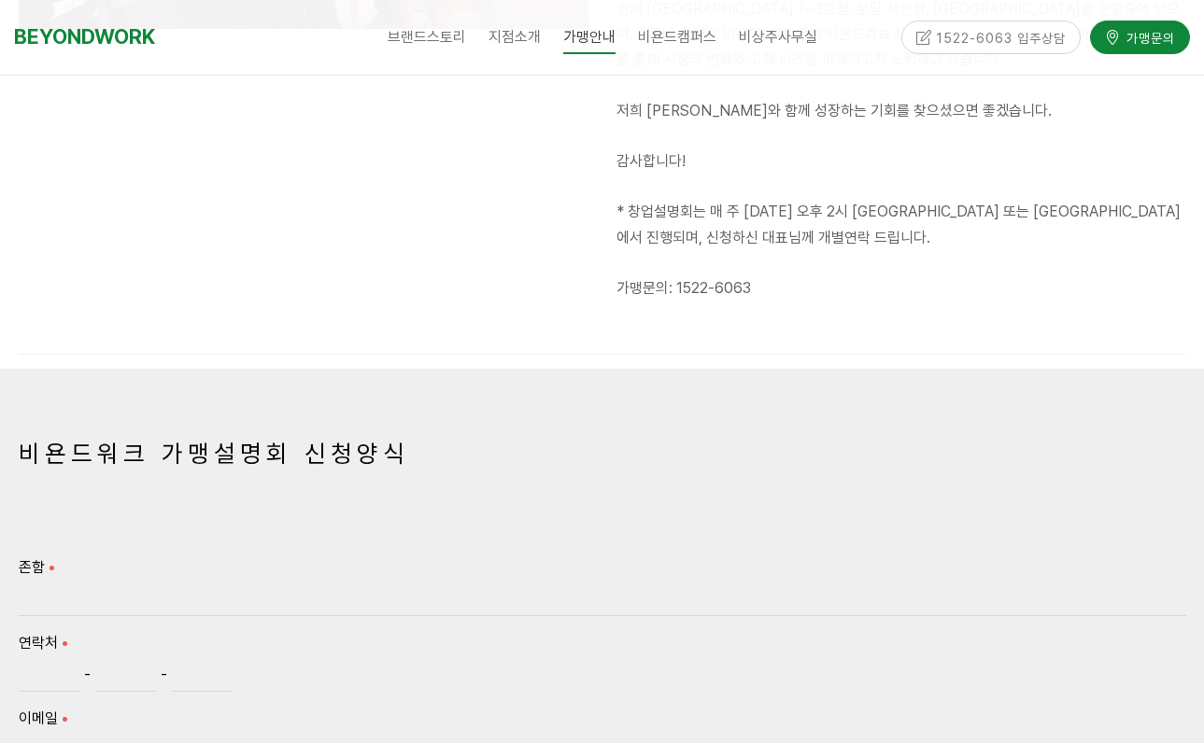
click at [996, 40] on div "1522-6063 입주상담" at bounding box center [991, 37] width 180 height 33
click at [979, 41] on div "1522-6063 입주상담" at bounding box center [991, 37] width 180 height 33
click at [956, 42] on div "1522-6063 입주상담" at bounding box center [991, 37] width 180 height 33
click at [935, 44] on div "1522-6063 입주상담" at bounding box center [991, 37] width 180 height 33
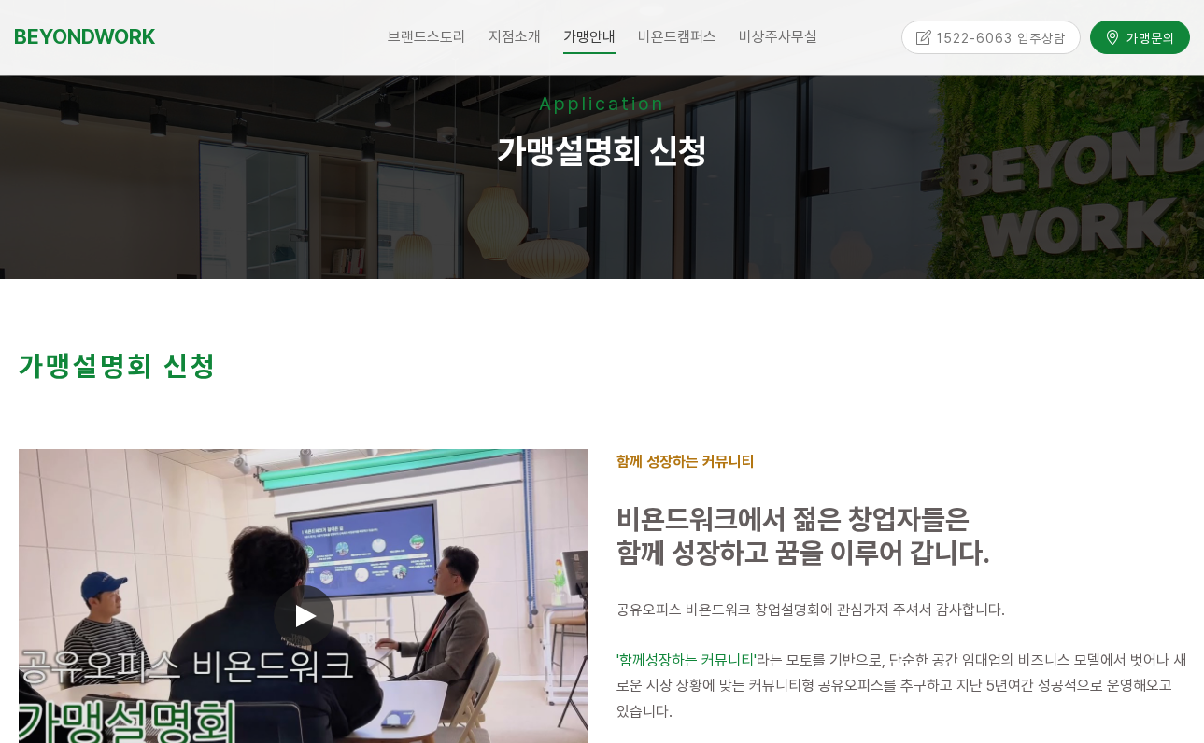
scroll to position [0, 0]
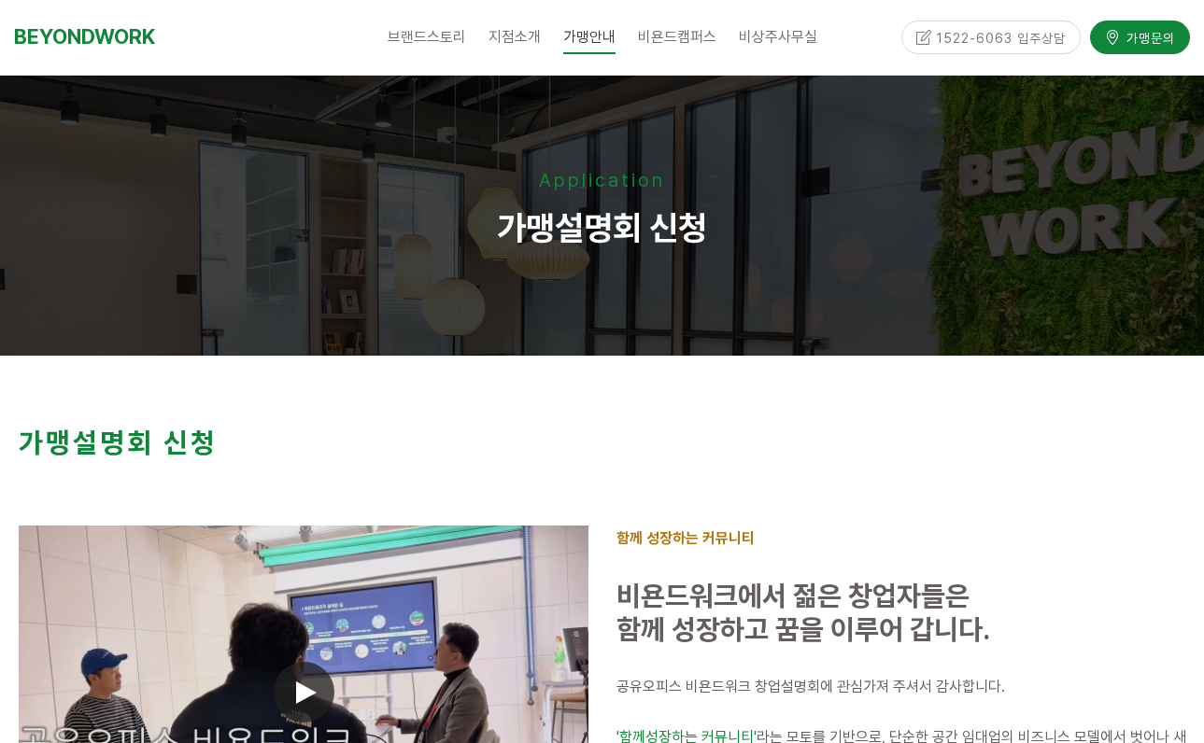
click at [968, 55] on div "1522-6063 입주상담 가맹문의" at bounding box center [1037, 37] width 306 height 75
click at [1038, 21] on div "1522-6063 입주상담" at bounding box center [991, 37] width 180 height 33
click at [1005, 43] on div "1522-6063 입주상담" at bounding box center [991, 37] width 180 height 33
